Goal: Task Accomplishment & Management: Manage account settings

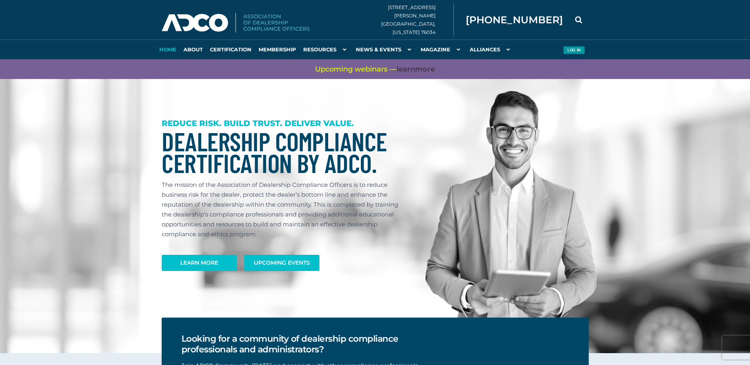
click at [578, 50] on button "Log in" at bounding box center [574, 50] width 22 height 8
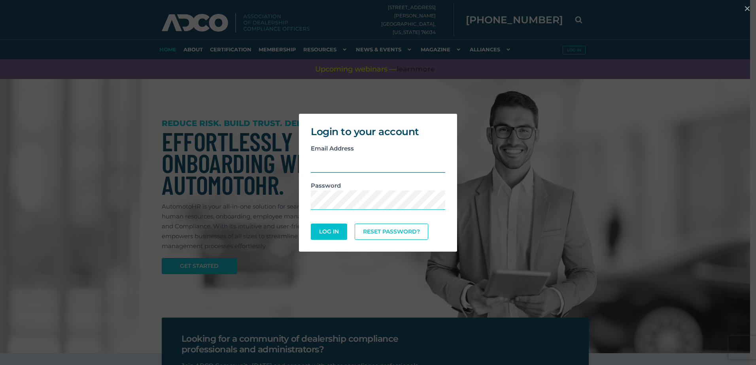
click at [324, 160] on input "email" at bounding box center [378, 162] width 134 height 19
type input "[EMAIL_ADDRESS][DOMAIN_NAME]"
click at [395, 229] on link "Reset Password?" at bounding box center [392, 231] width 70 height 15
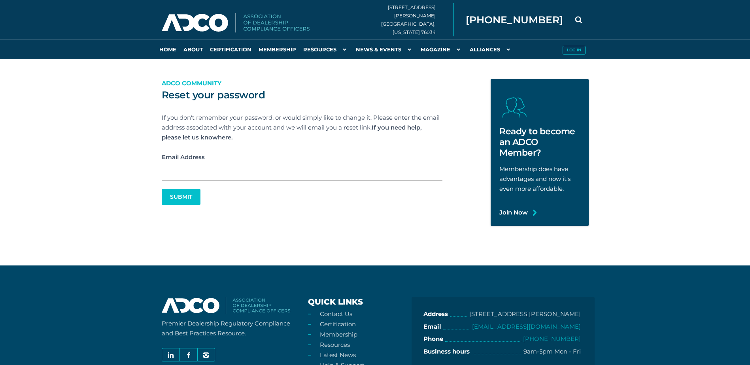
click at [181, 167] on input "Email Address" at bounding box center [302, 171] width 281 height 19
type input "[EMAIL_ADDRESS][DOMAIN_NAME]"
click at [185, 194] on button "Submit" at bounding box center [180, 196] width 37 height 15
